Goal: Information Seeking & Learning: Find specific page/section

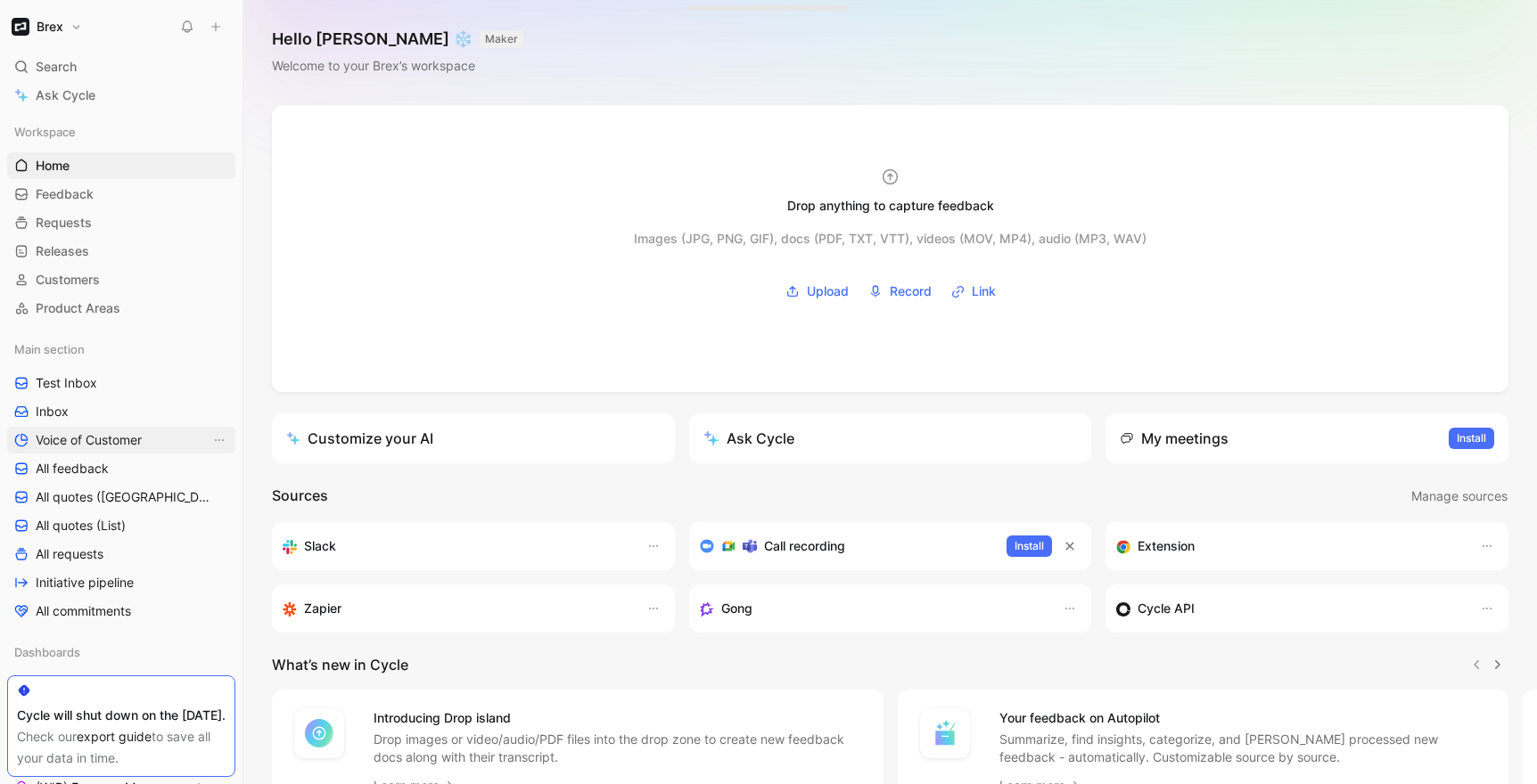
click at [55, 436] on span "Voice of Customer" at bounding box center [88, 440] width 106 height 18
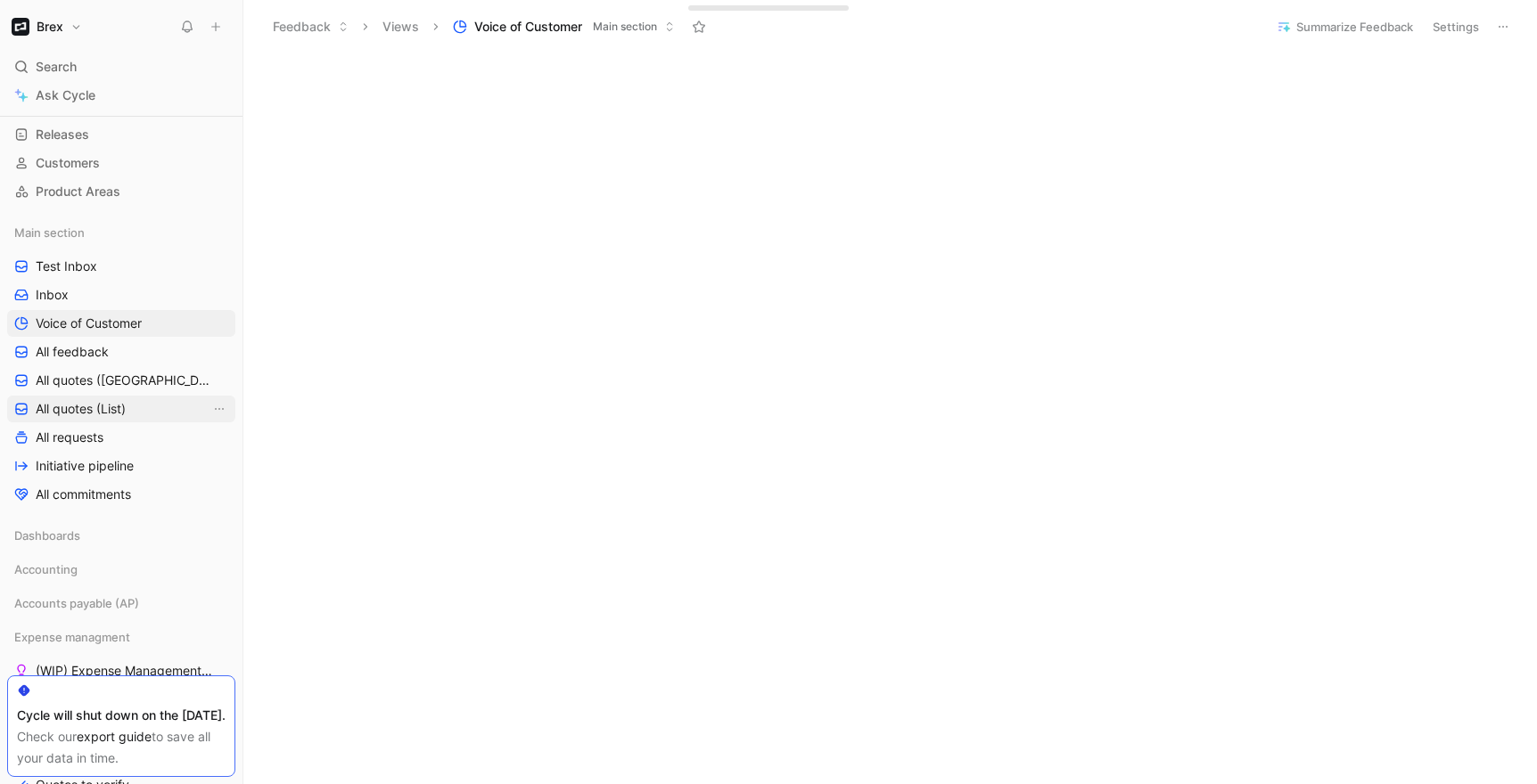
scroll to position [99, 0]
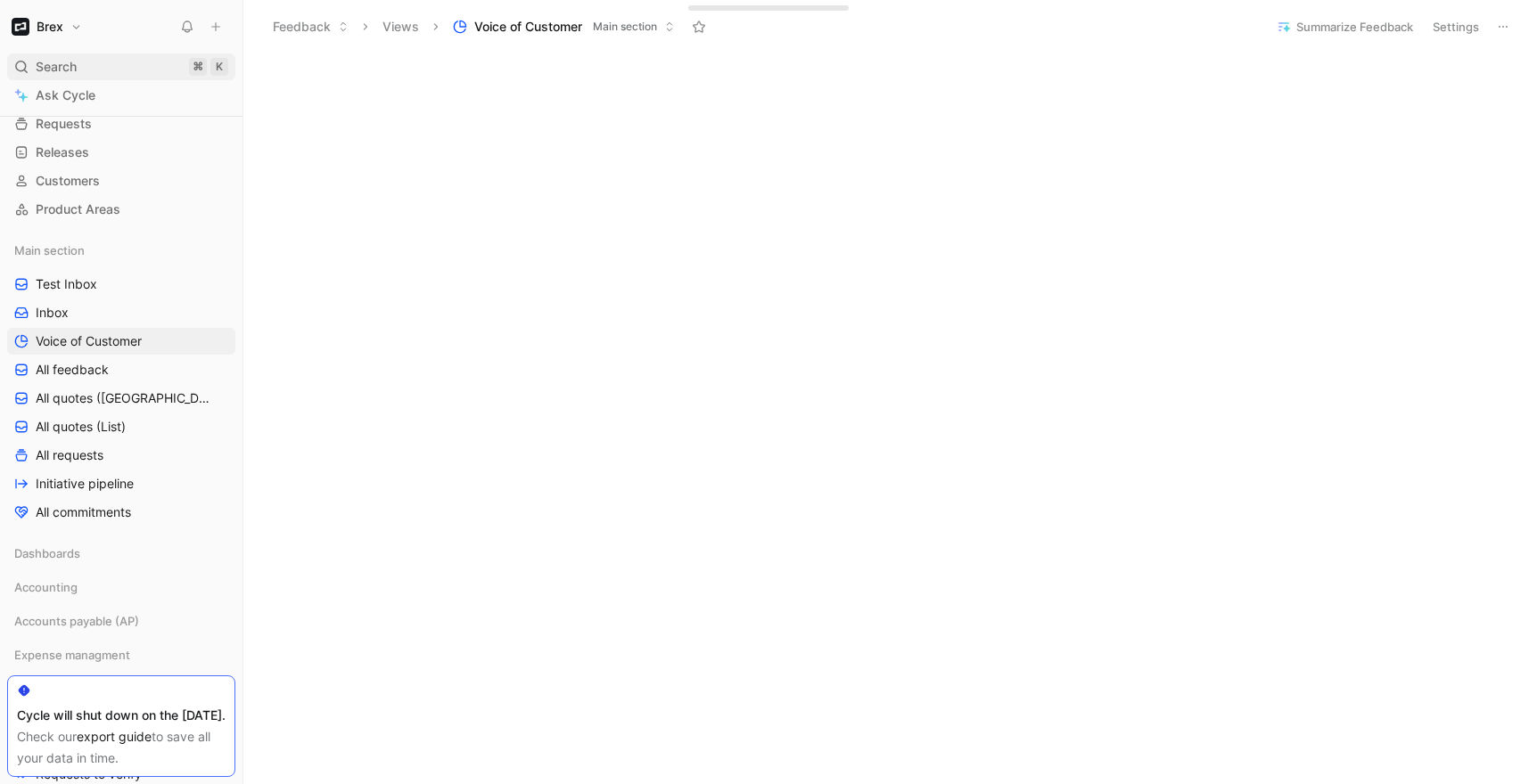
click at [97, 63] on div "Search ⌘ K" at bounding box center [122, 67] width 229 height 27
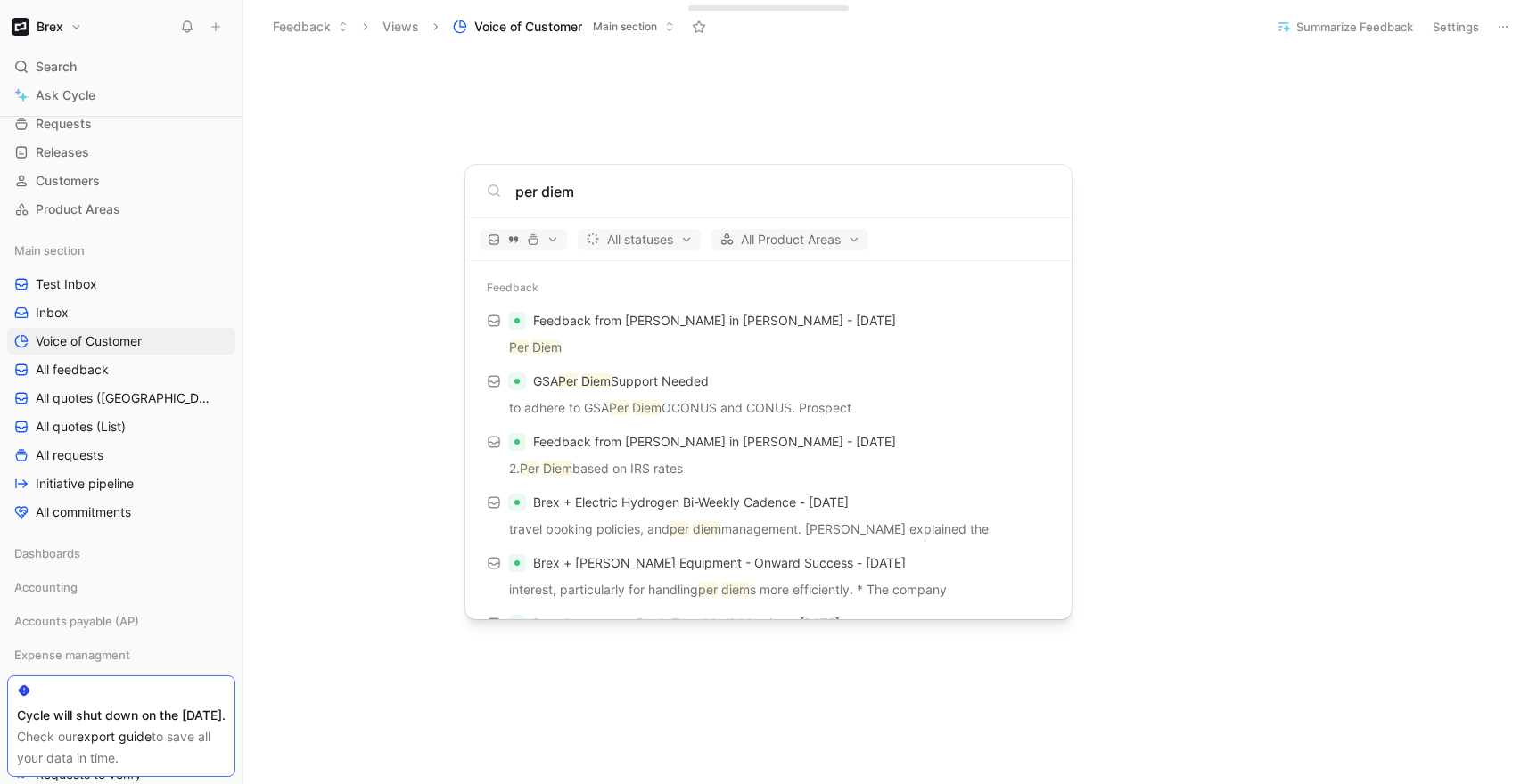
type input "per diem"
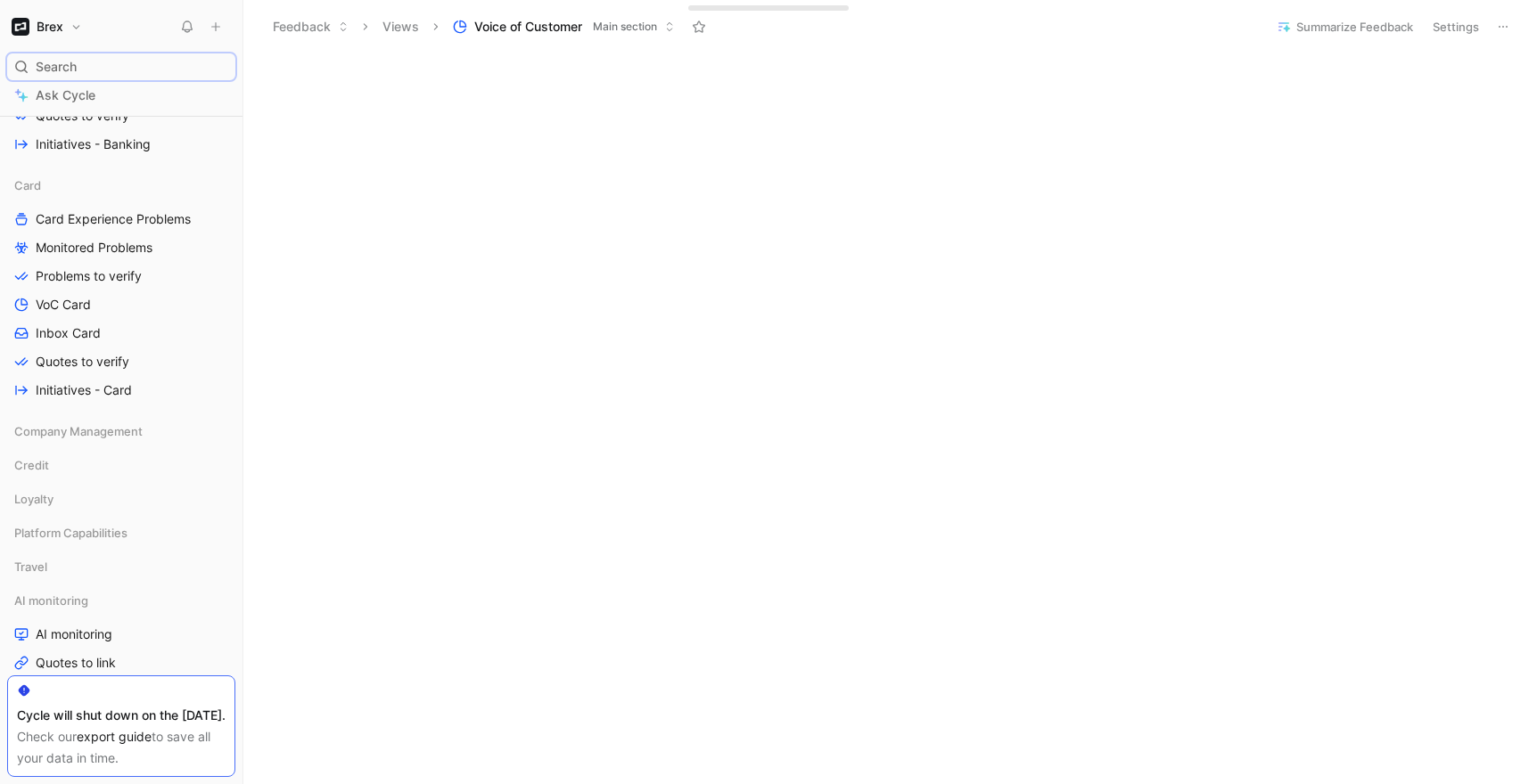
scroll to position [1165, 0]
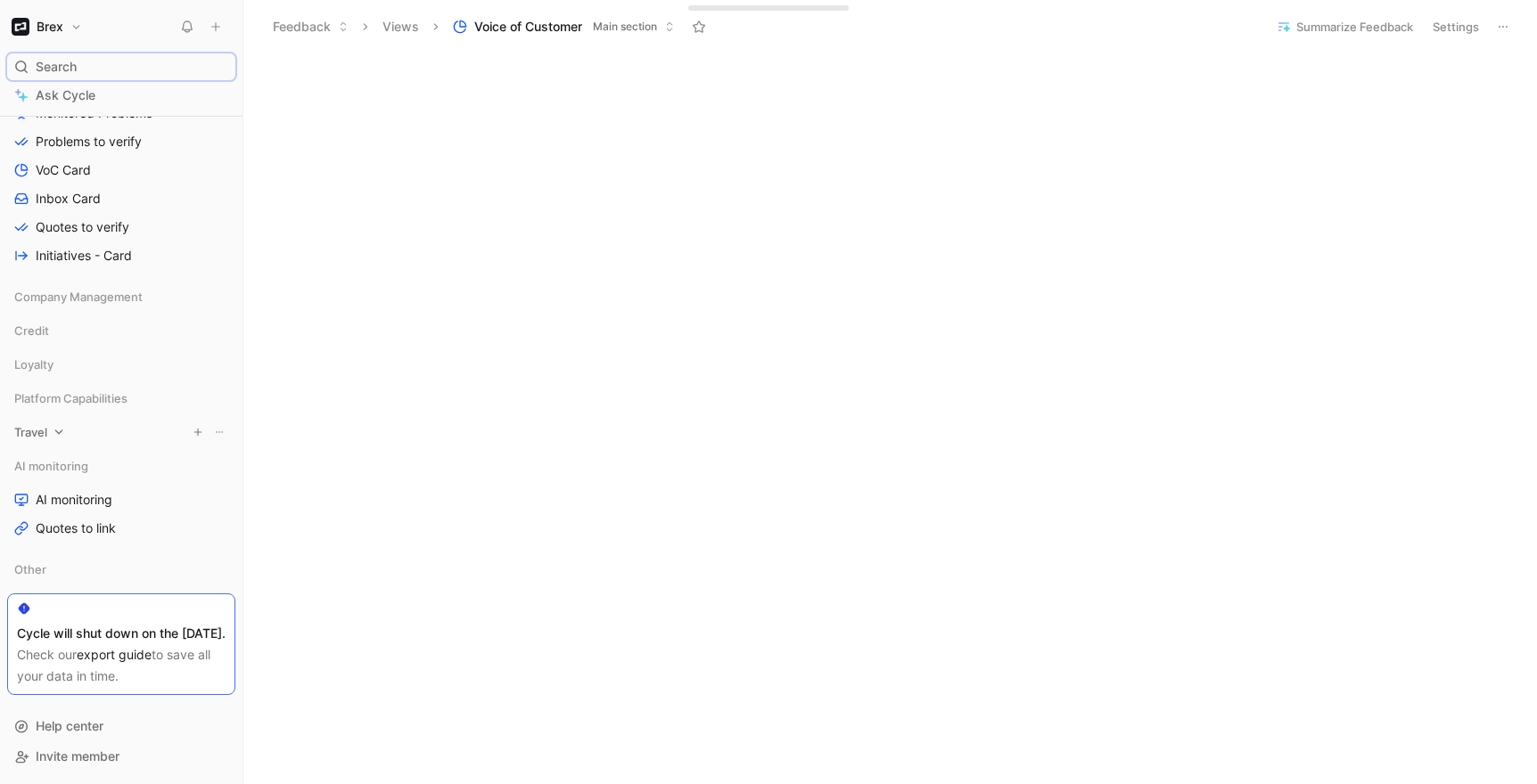
click at [63, 419] on div "Travel" at bounding box center [122, 432] width 229 height 27
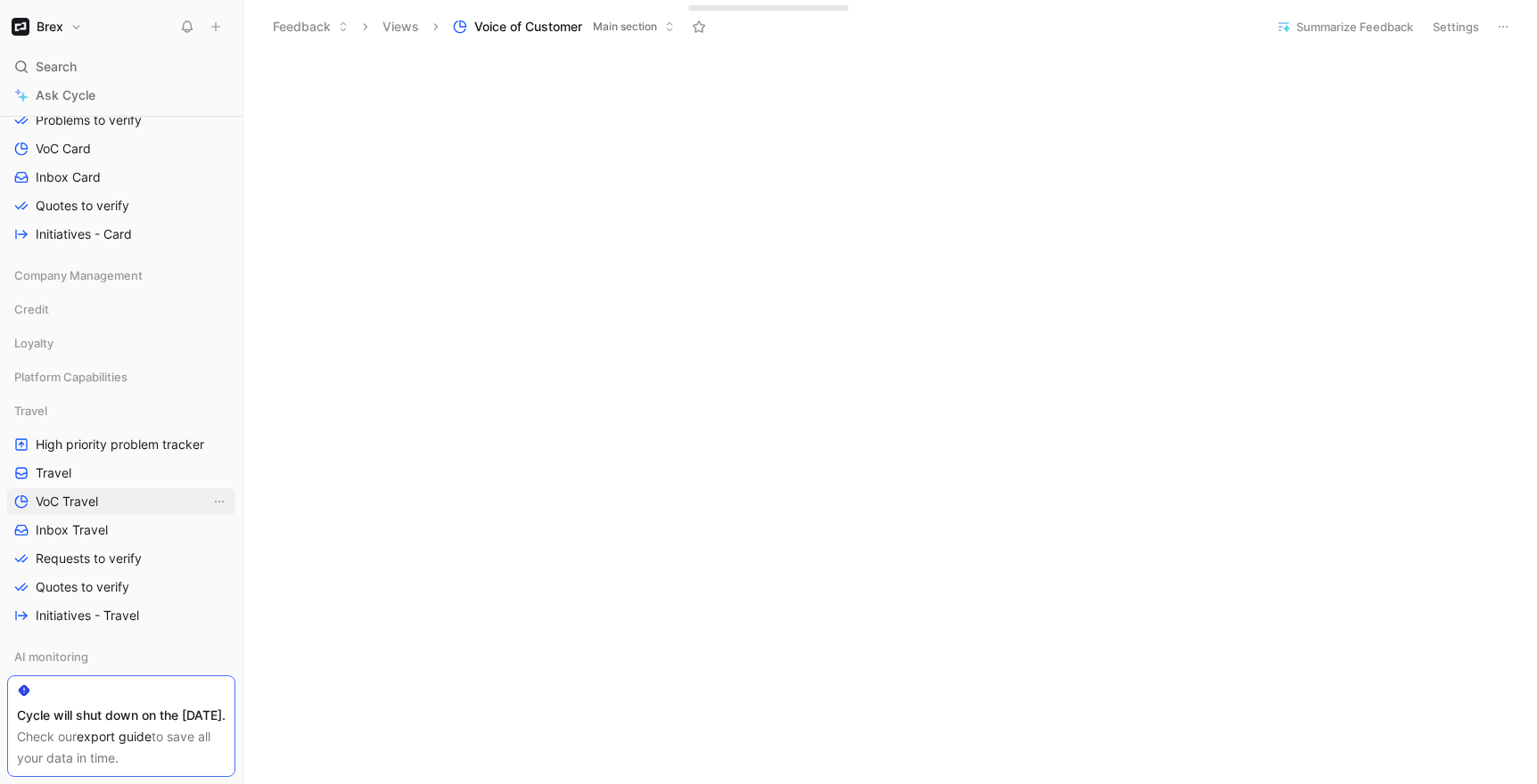
click at [87, 502] on span "VoC Travel" at bounding box center [66, 502] width 63 height 18
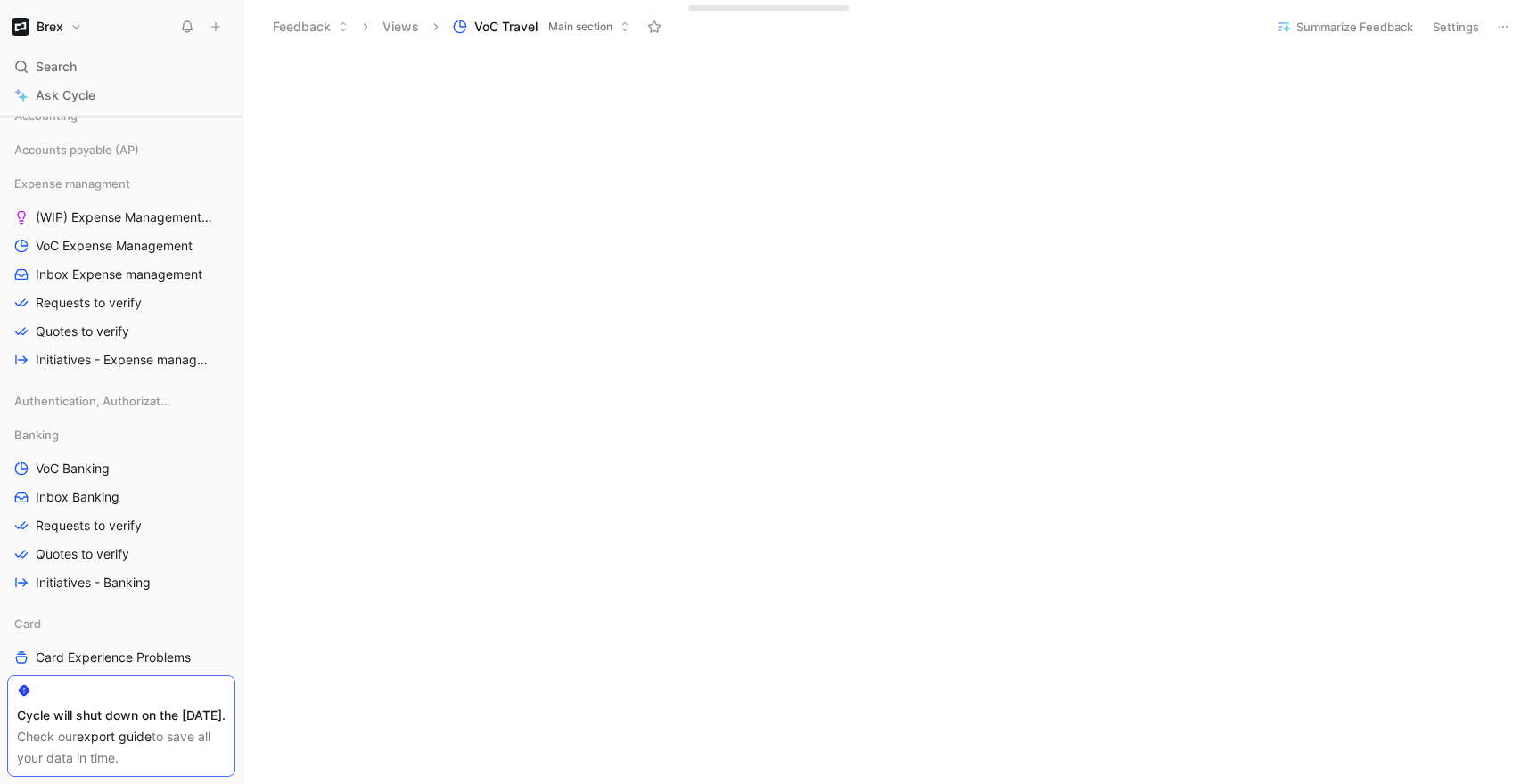
scroll to position [568, 0]
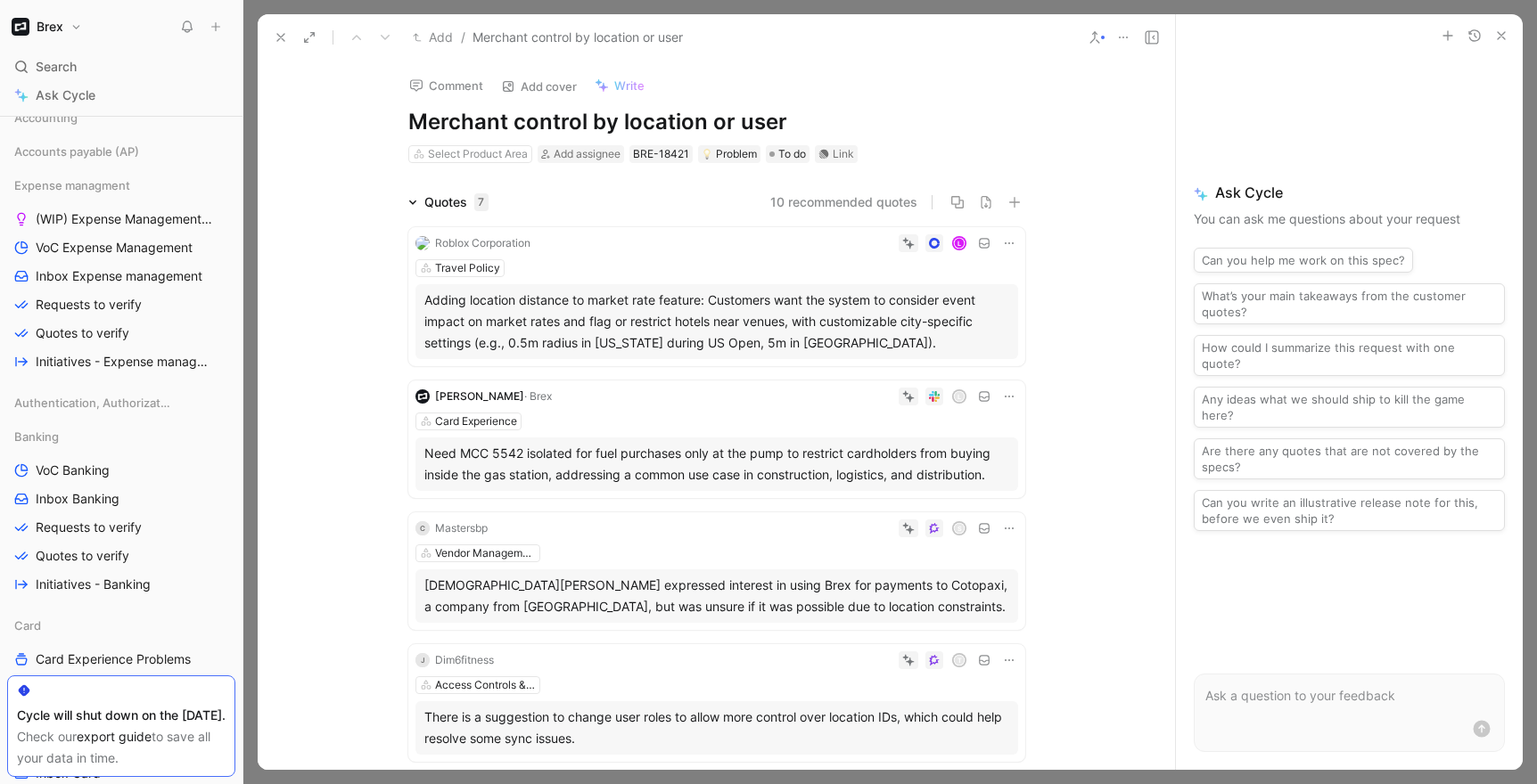
click at [1500, 28] on icon "button" at bounding box center [1502, 35] width 15 height 15
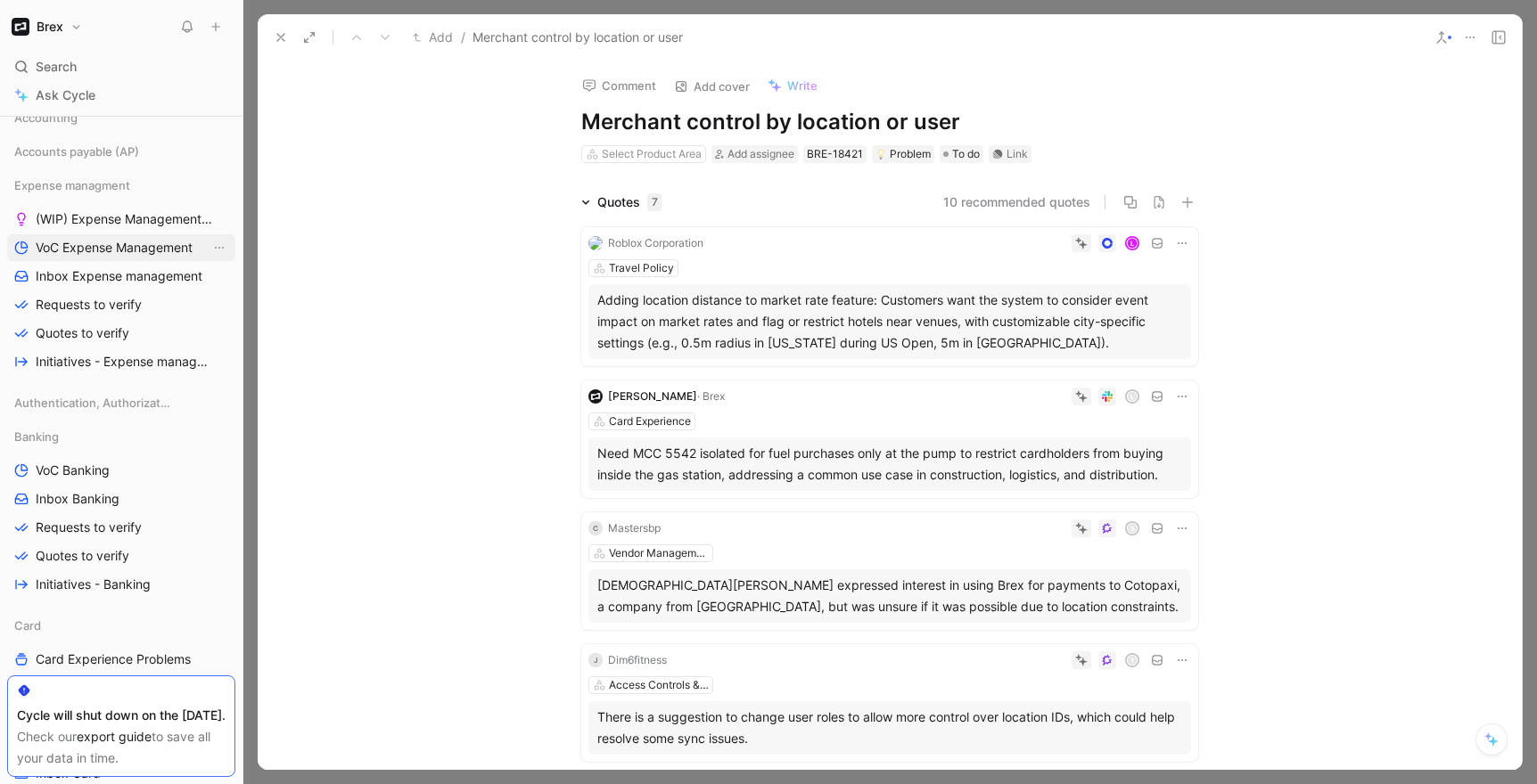
click at [85, 248] on span "VoC Expense Management" at bounding box center [113, 248] width 157 height 18
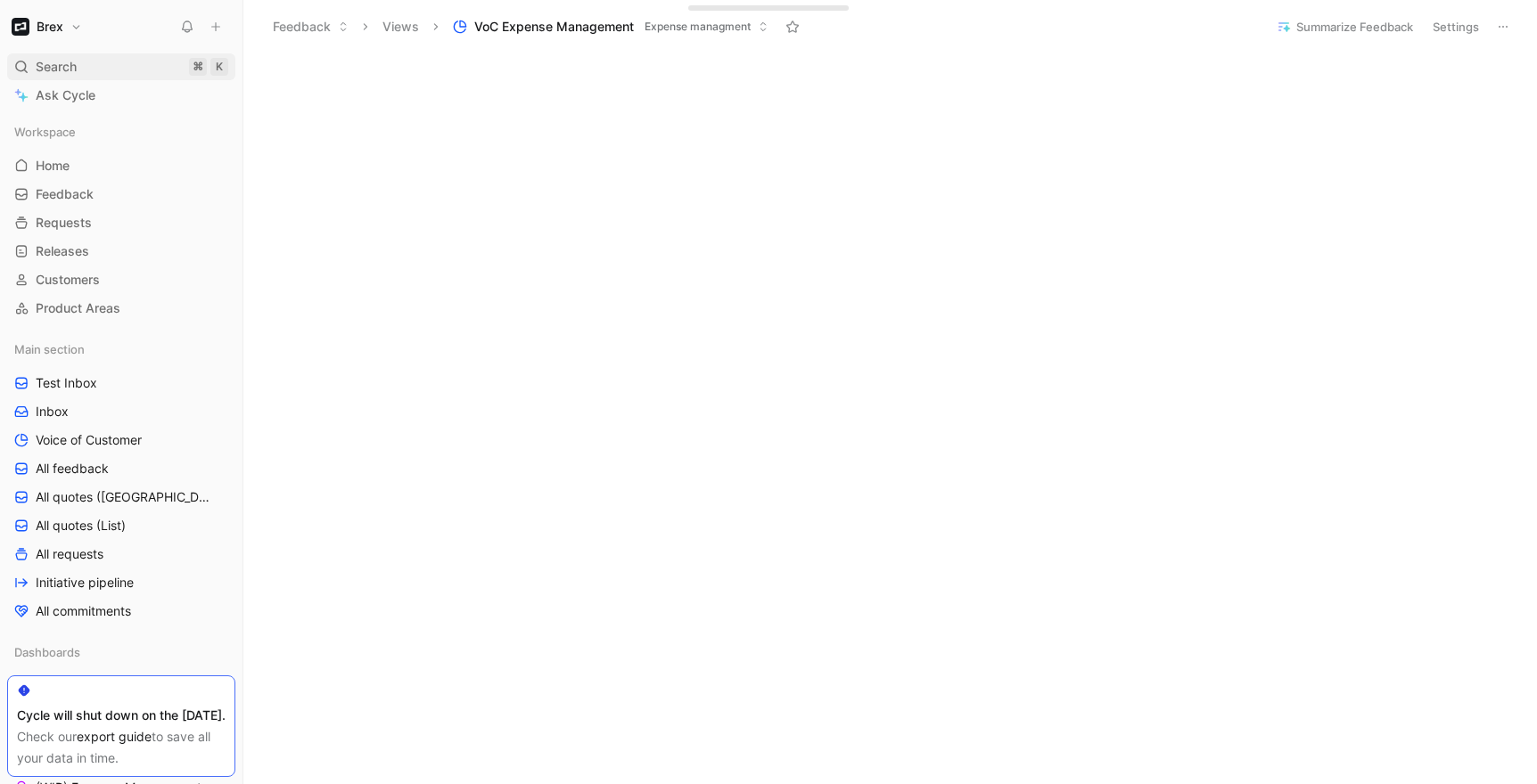
click at [83, 75] on div "Search ⌘ K" at bounding box center [122, 67] width 229 height 27
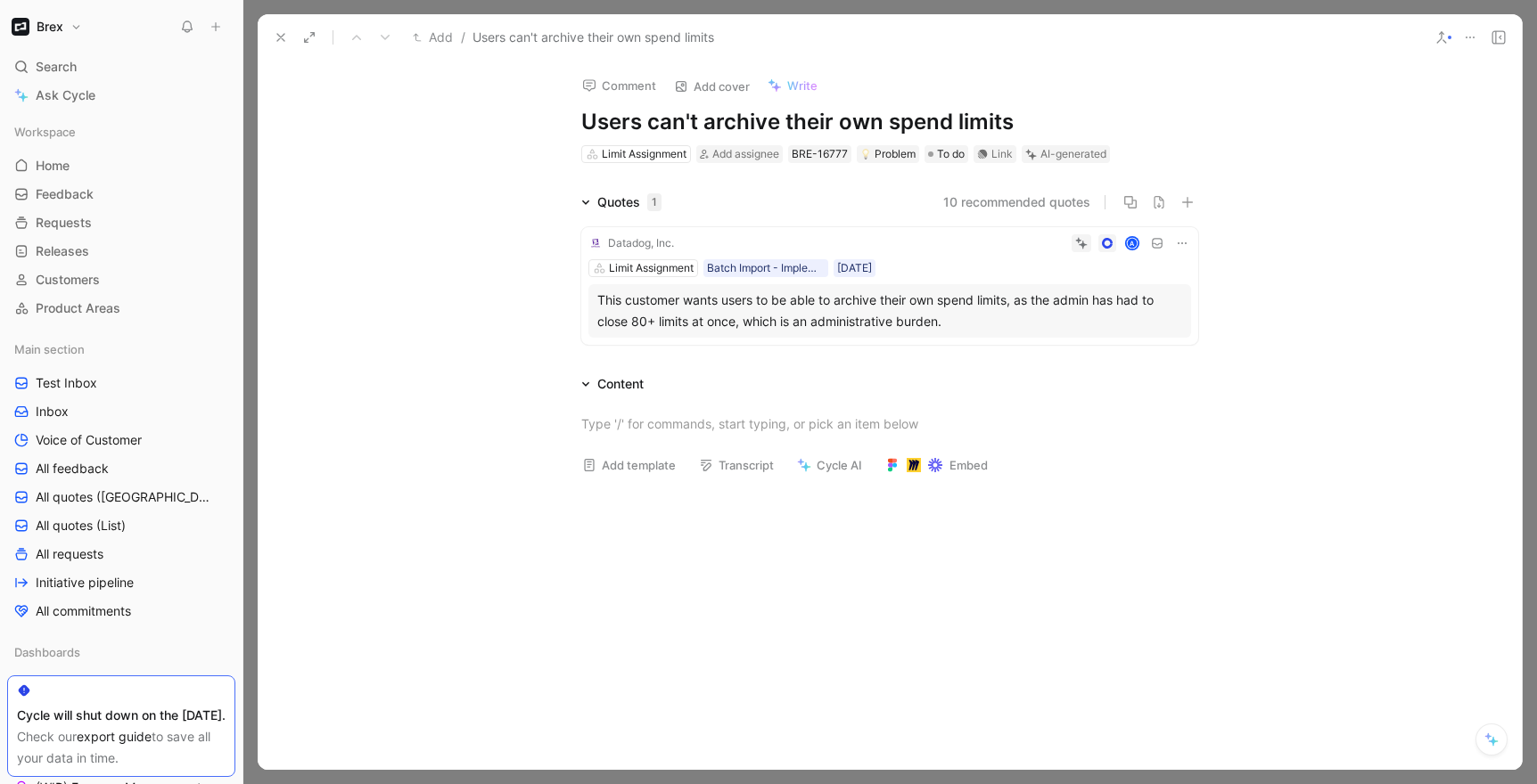
click at [1445, 11] on div at bounding box center [890, 392] width 1294 height 784
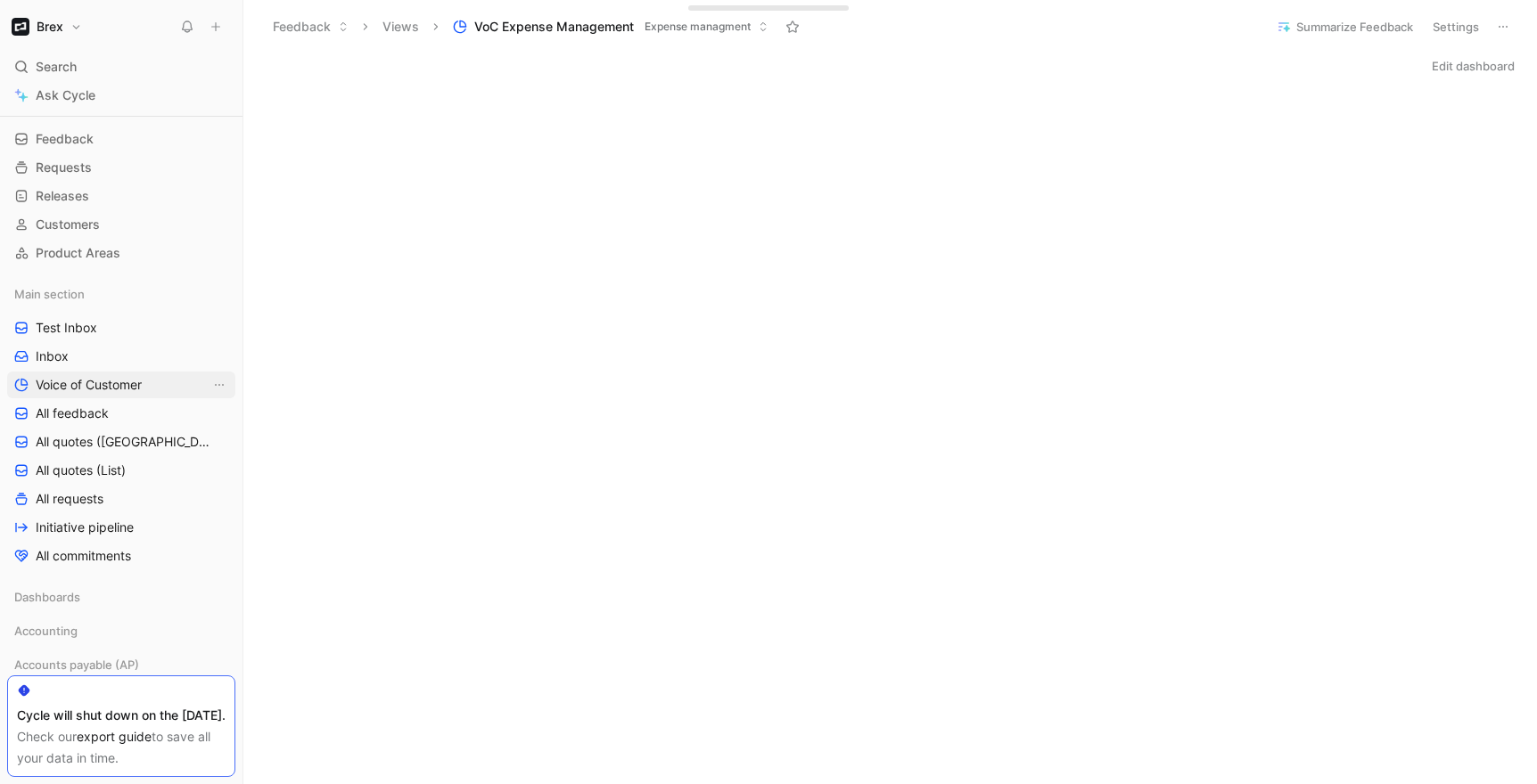
scroll to position [75, 0]
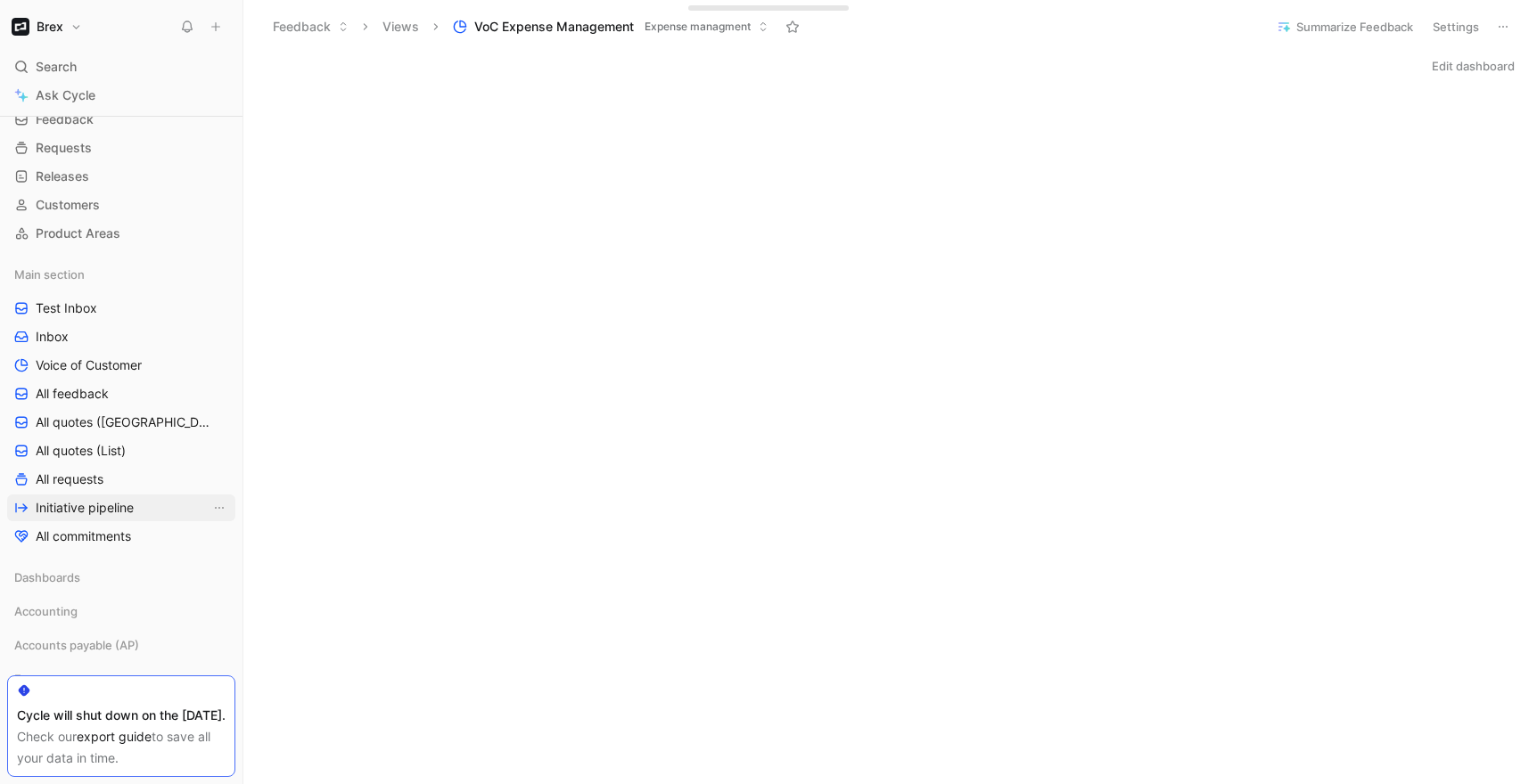
click at [83, 506] on span "Initiative pipeline" at bounding box center [84, 508] width 98 height 18
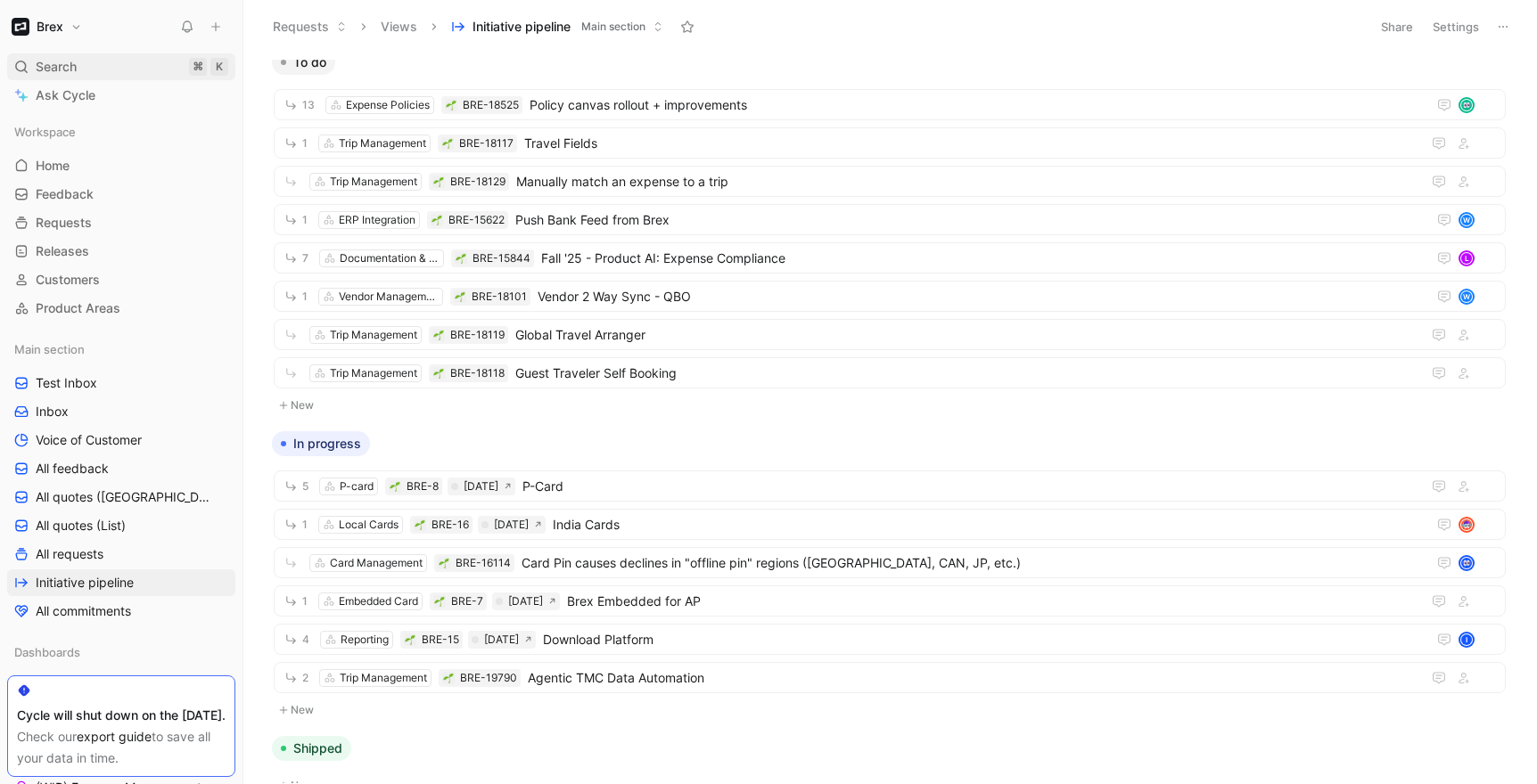
click at [54, 67] on span "Search" at bounding box center [55, 67] width 41 height 22
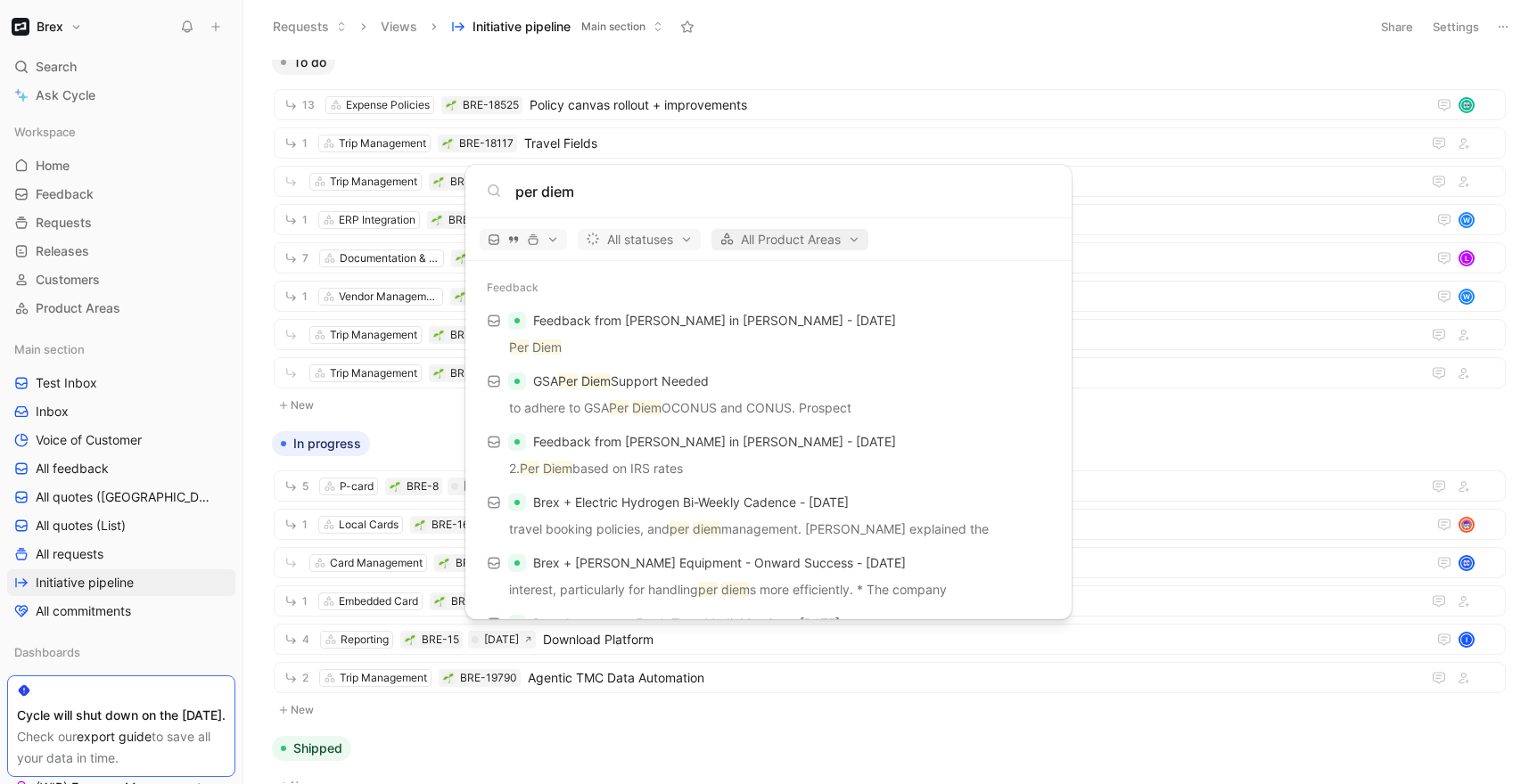
type input "per diem"
click at [759, 240] on span "All Product Areas" at bounding box center [790, 240] width 141 height 22
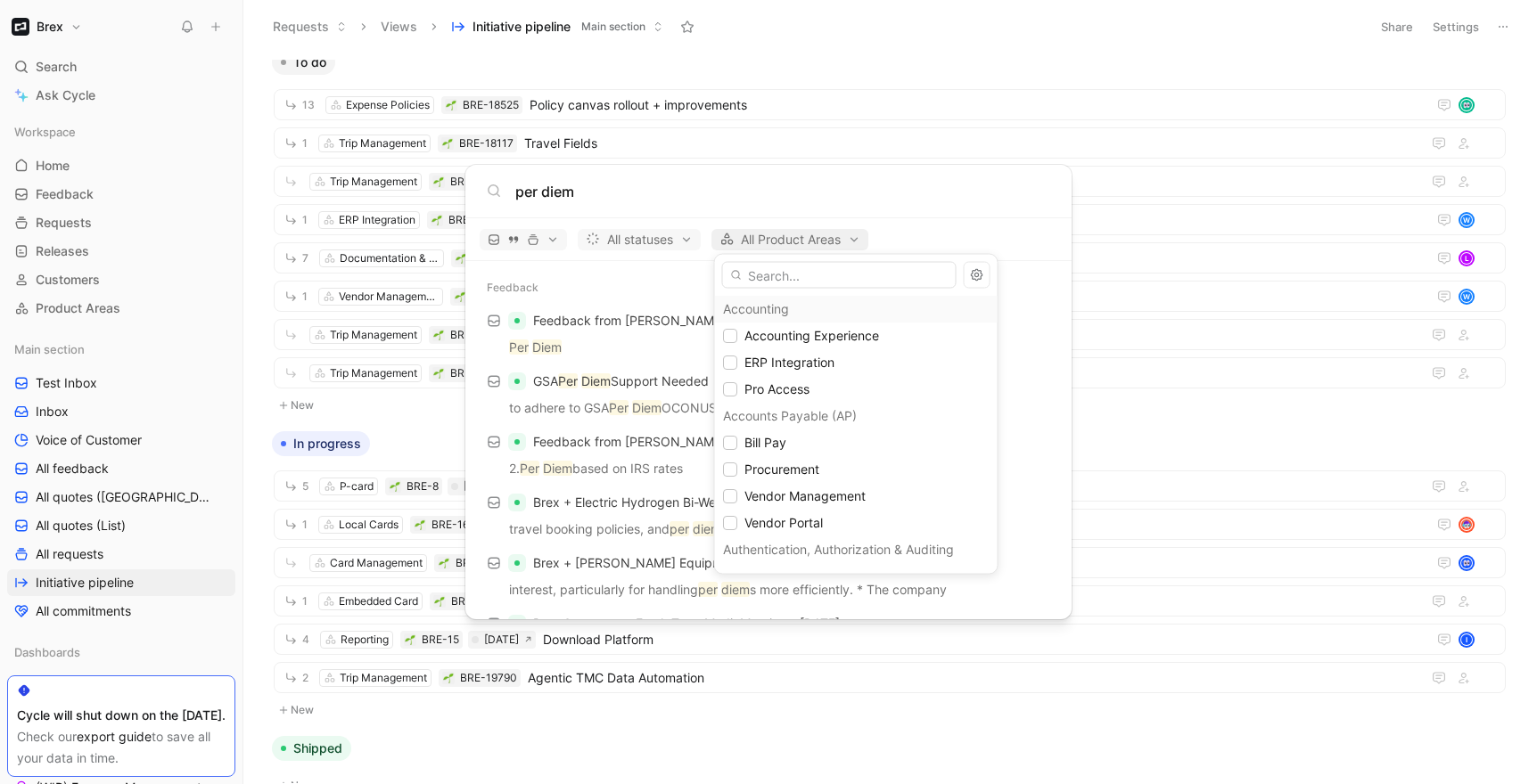
click at [759, 240] on div at bounding box center [768, 392] width 1537 height 784
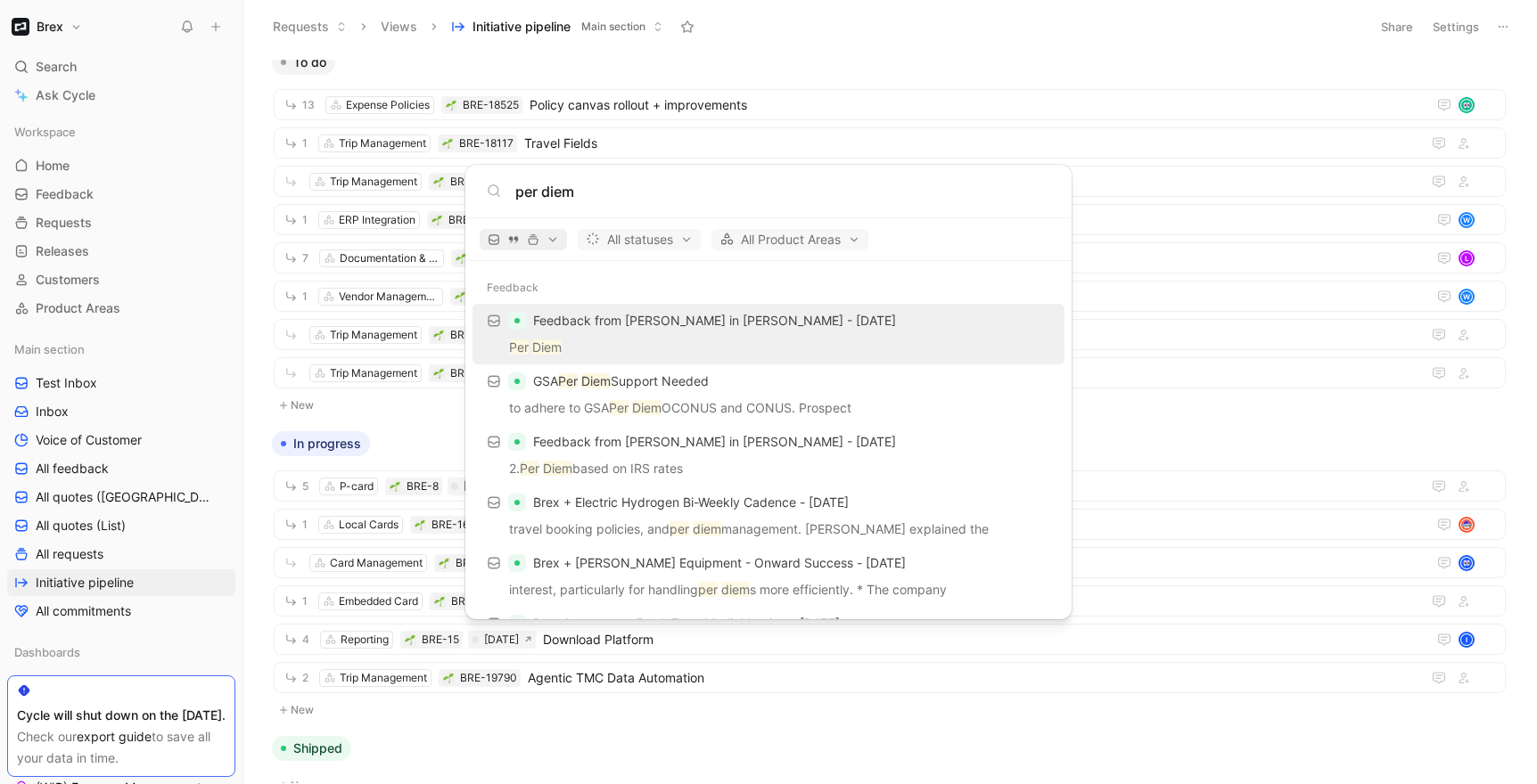
click at [541, 238] on span "button" at bounding box center [523, 240] width 72 height 13
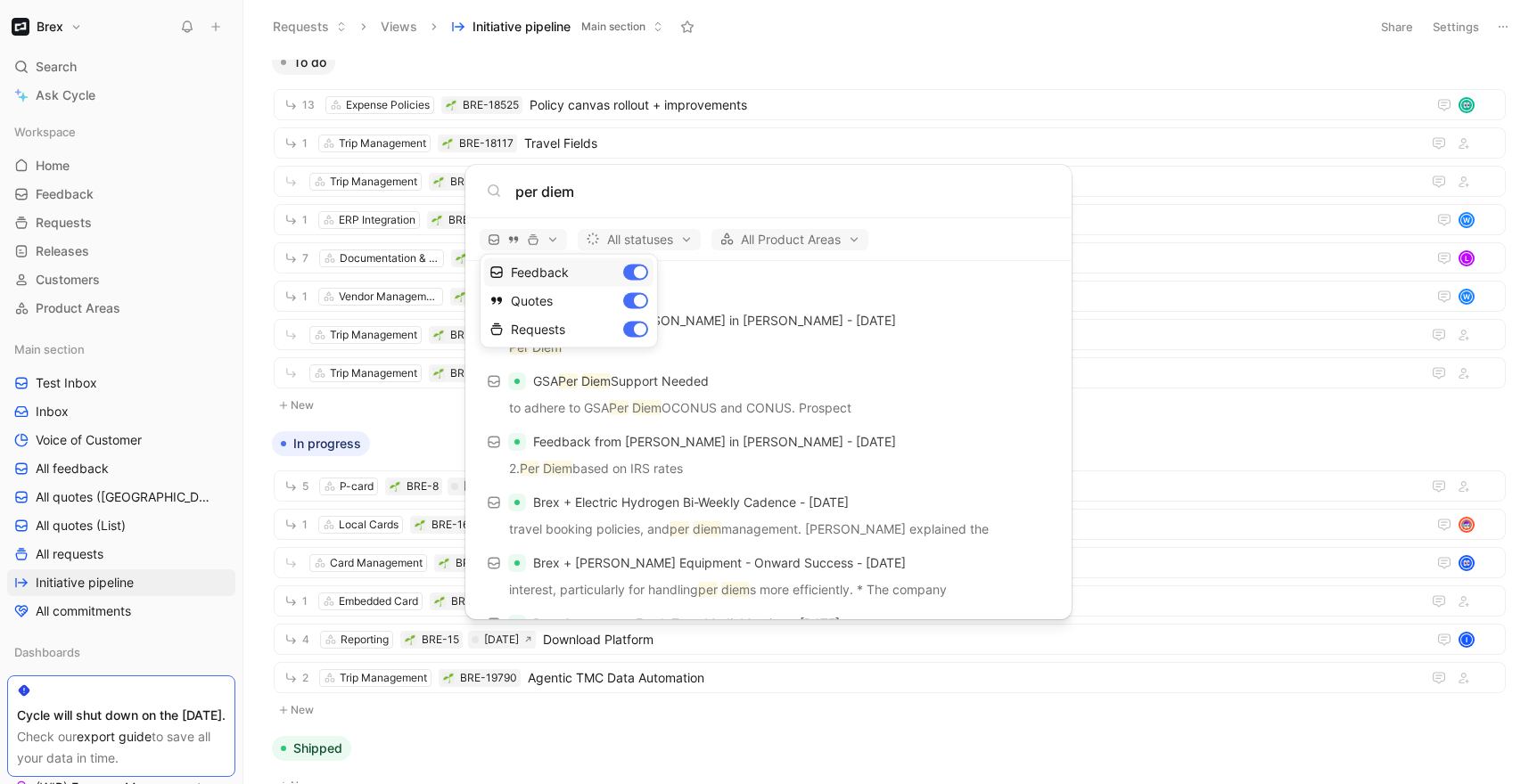
click at [639, 270] on div "Feedback" at bounding box center [569, 272] width 170 height 28
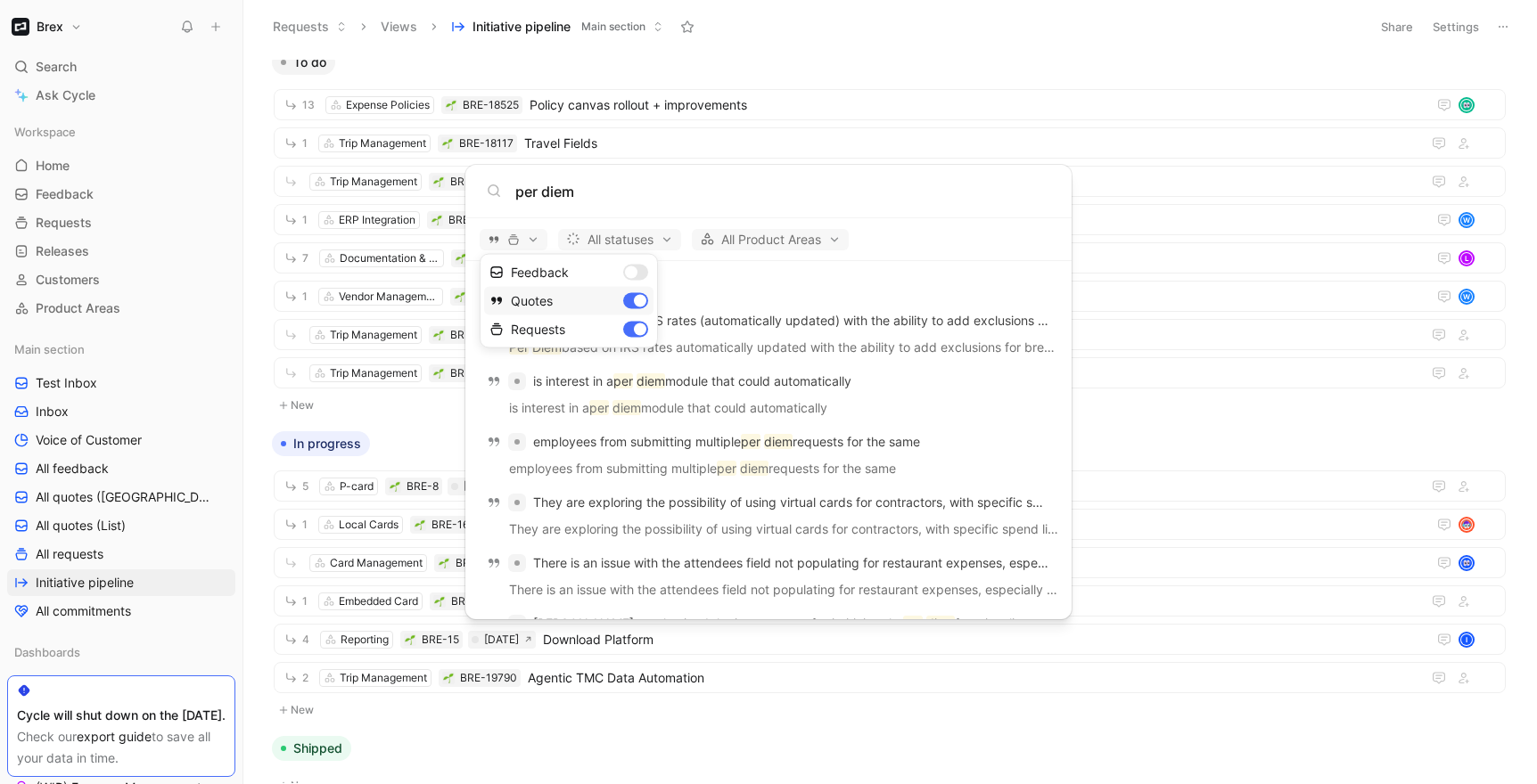
click at [639, 298] on div "Quotes" at bounding box center [569, 301] width 170 height 28
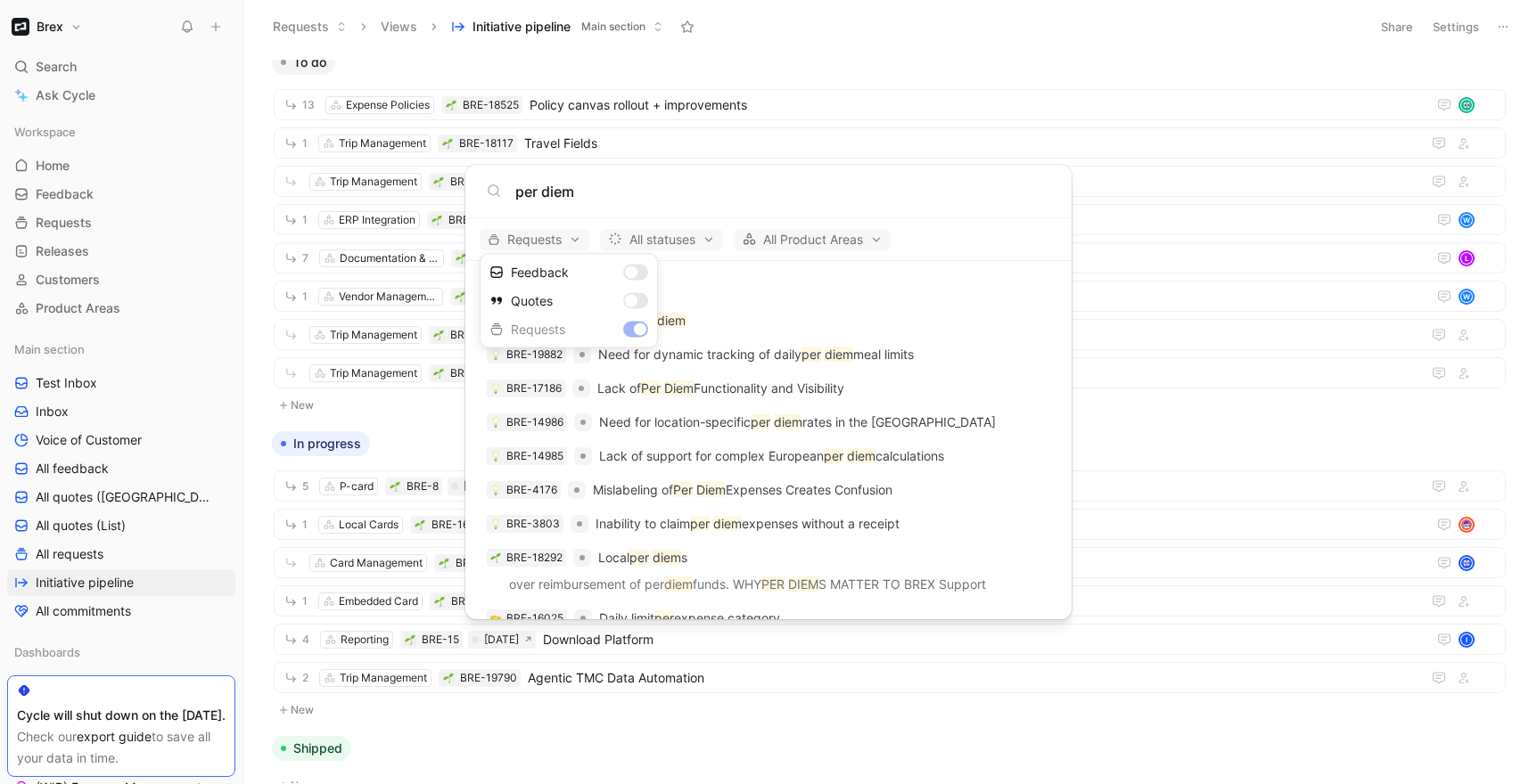
click at [712, 301] on div at bounding box center [768, 392] width 1537 height 784
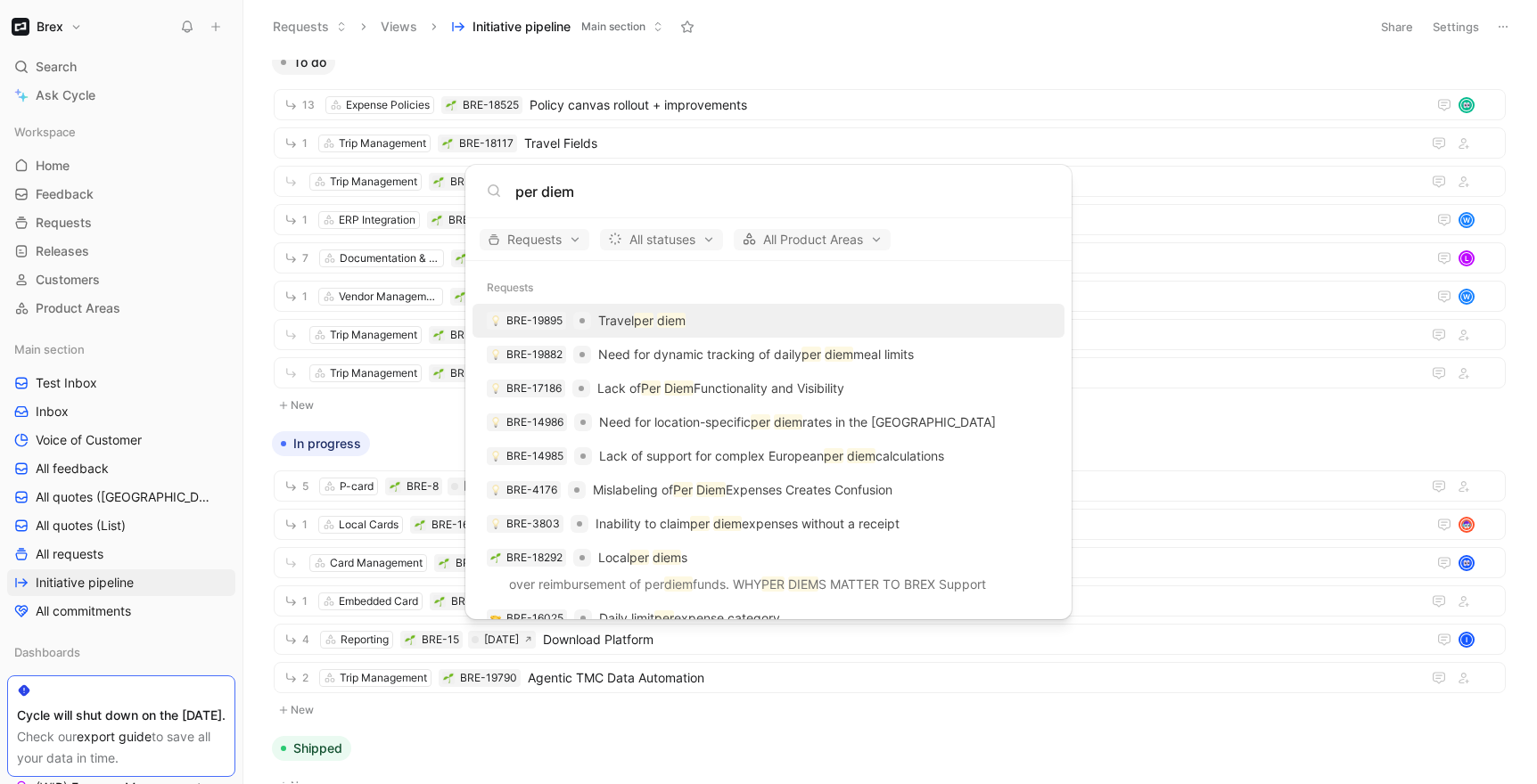
click at [699, 317] on div "BRE-19895 Travel per diem" at bounding box center [768, 320] width 581 height 32
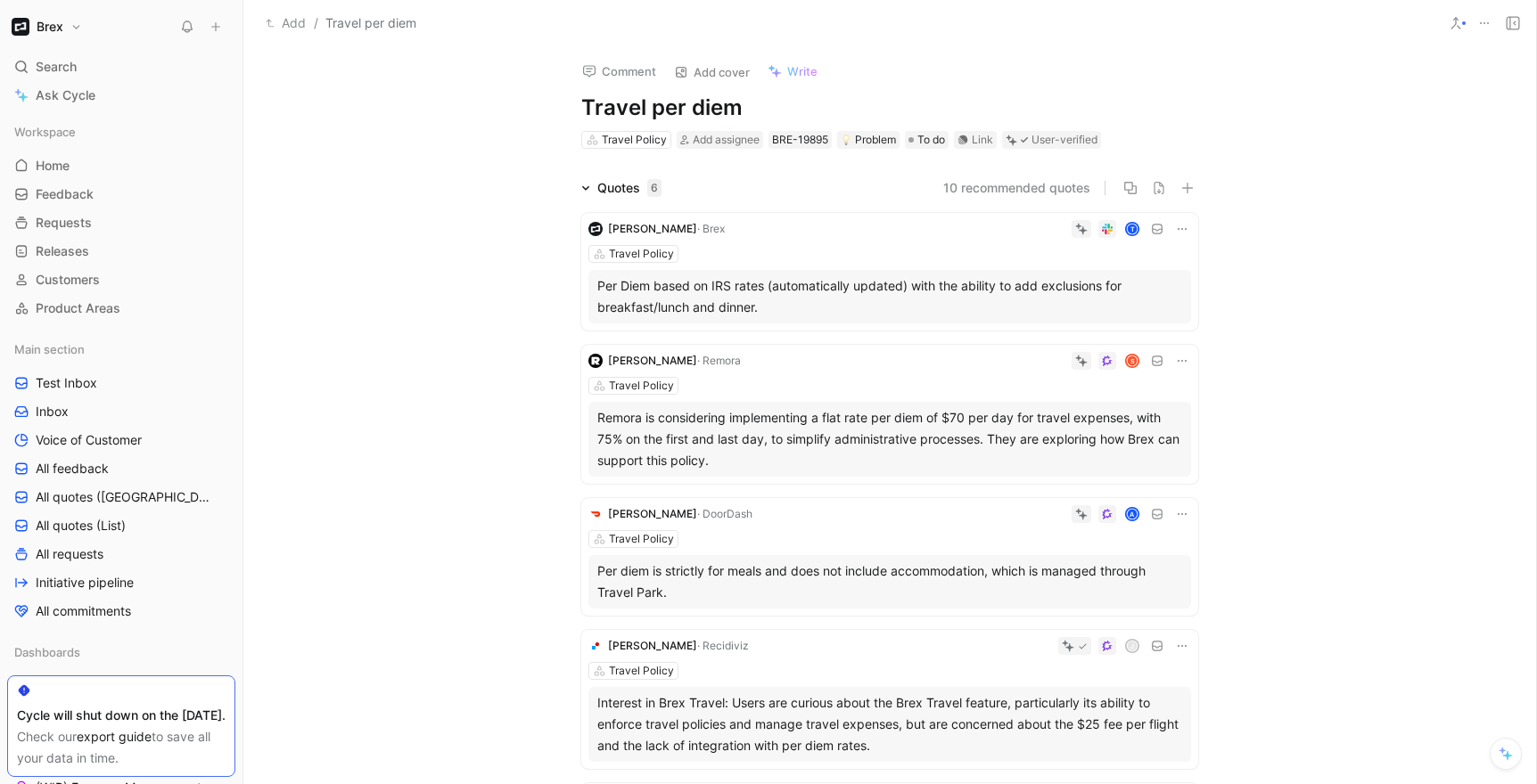
click at [1489, 24] on icon at bounding box center [1485, 24] width 15 height 15
